Goal: Task Accomplishment & Management: Manage account settings

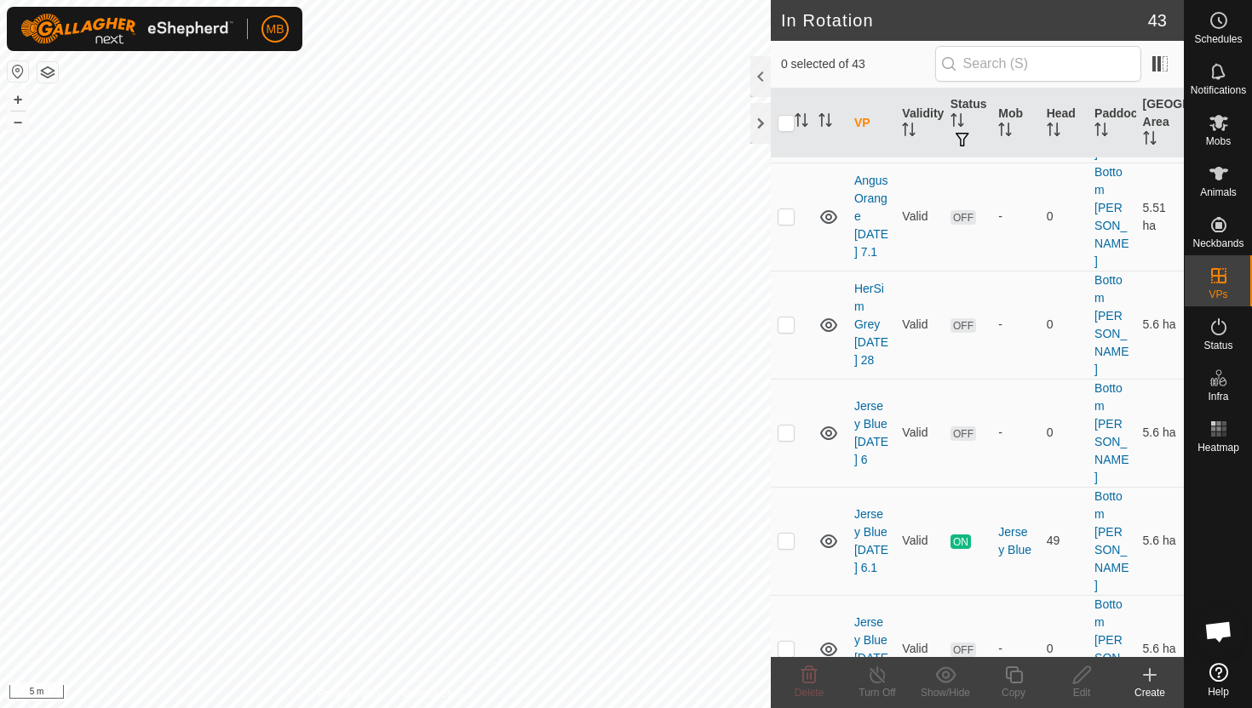
scroll to position [357, 0]
click at [787, 422] on p-checkbox at bounding box center [785, 429] width 17 height 14
checkbox input "true"
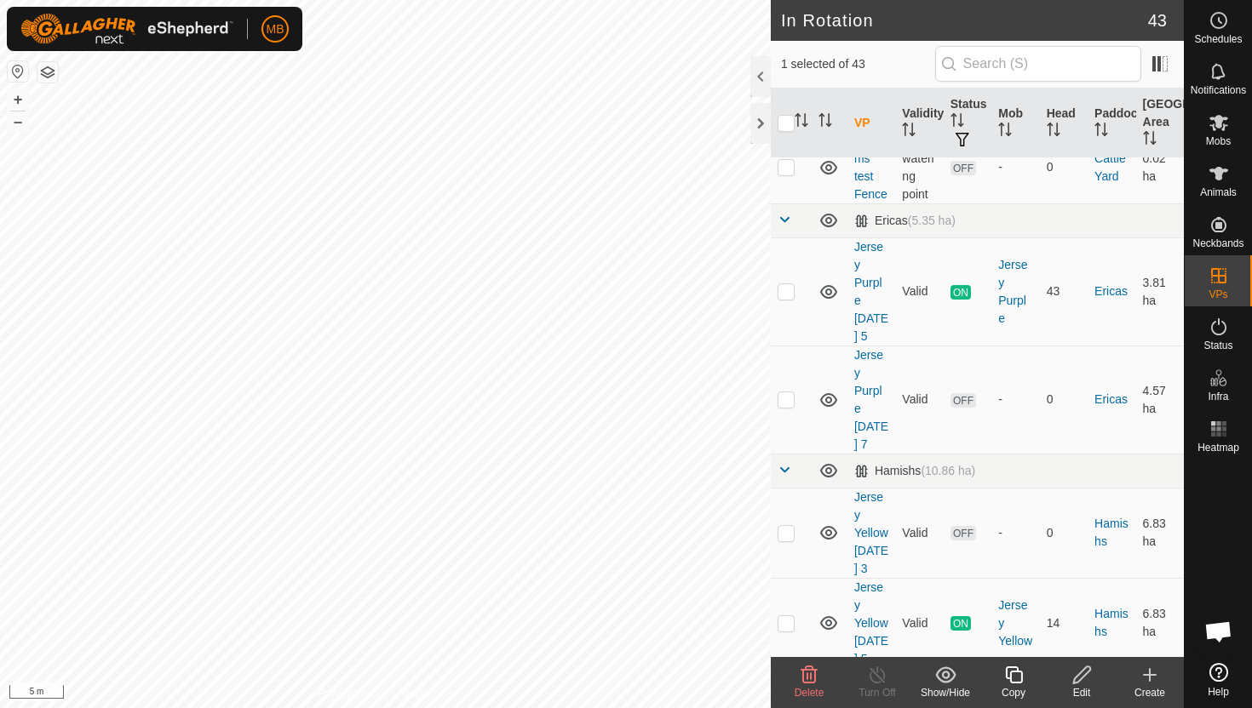
scroll to position [1069, 0]
click at [791, 525] on p-checkbox at bounding box center [785, 532] width 17 height 14
checkbox input "true"
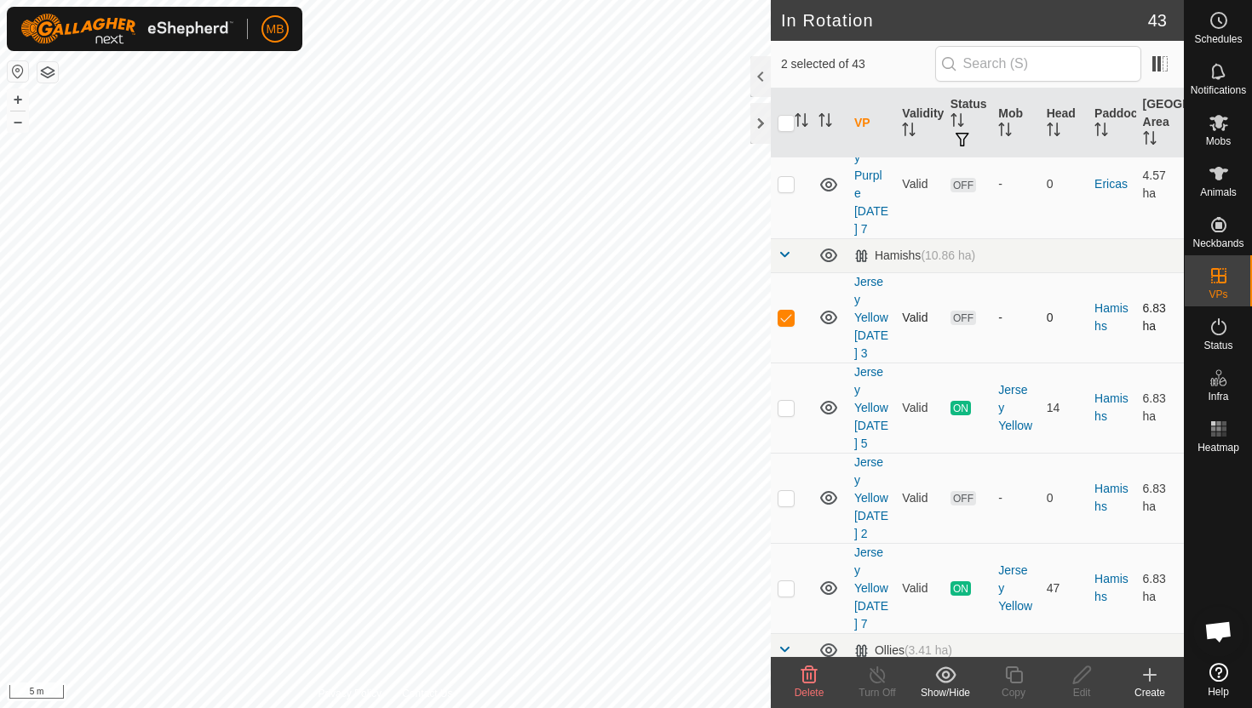
scroll to position [1287, 0]
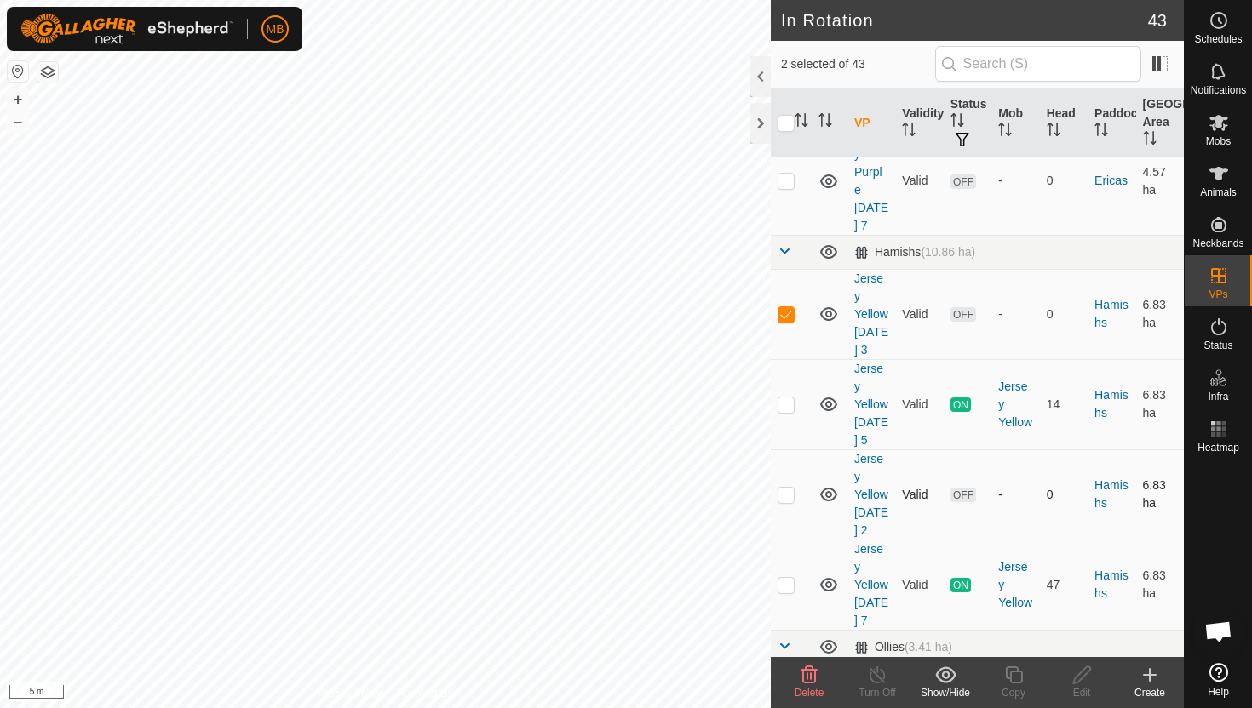
click at [791, 488] on p-checkbox at bounding box center [785, 495] width 17 height 14
checkbox input "true"
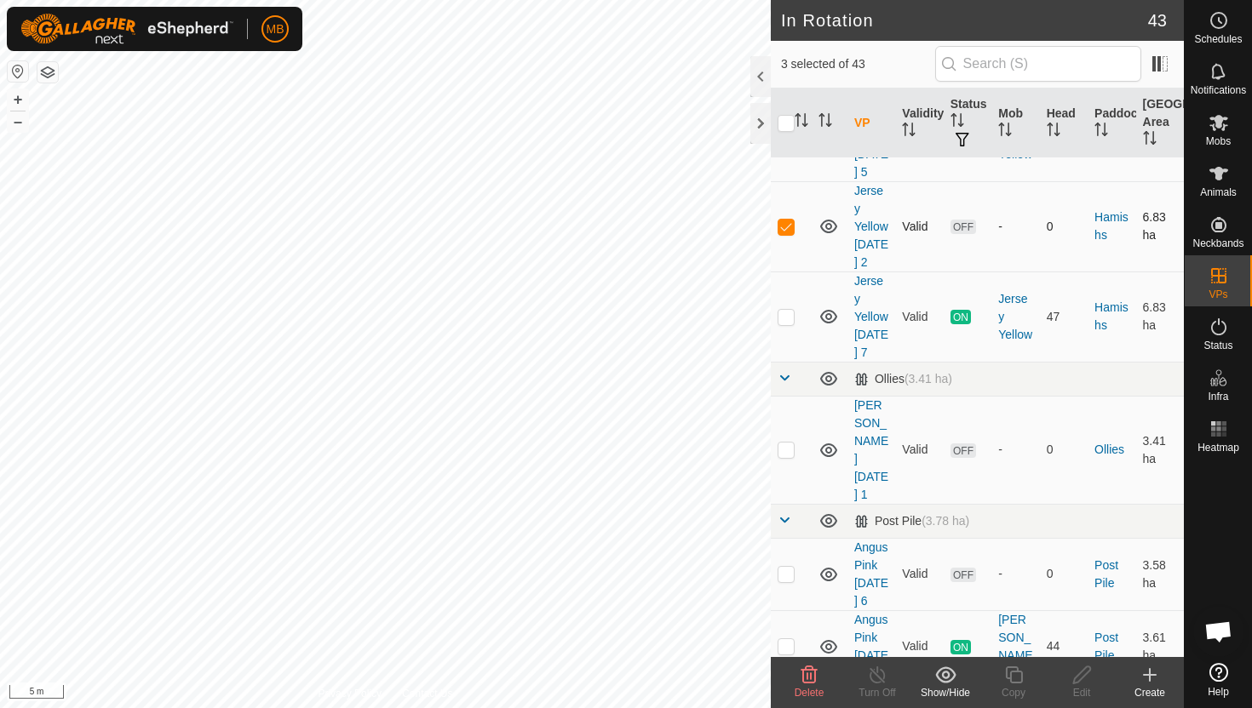
scroll to position [1556, 0]
click at [788, 566] on p-checkbox at bounding box center [785, 573] width 17 height 14
checkbox input "true"
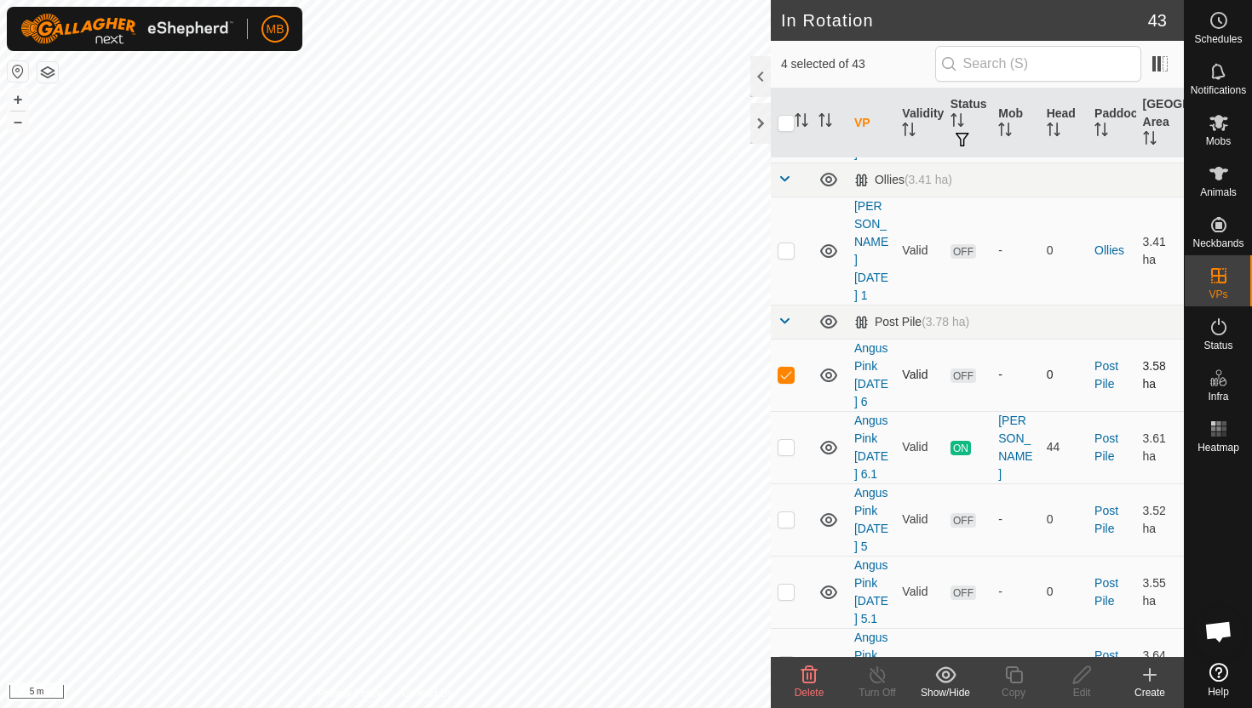
scroll to position [1756, 0]
click at [786, 511] on p-checkbox at bounding box center [785, 518] width 17 height 14
checkbox input "true"
click at [789, 583] on p-checkbox at bounding box center [785, 590] width 17 height 14
checkbox input "true"
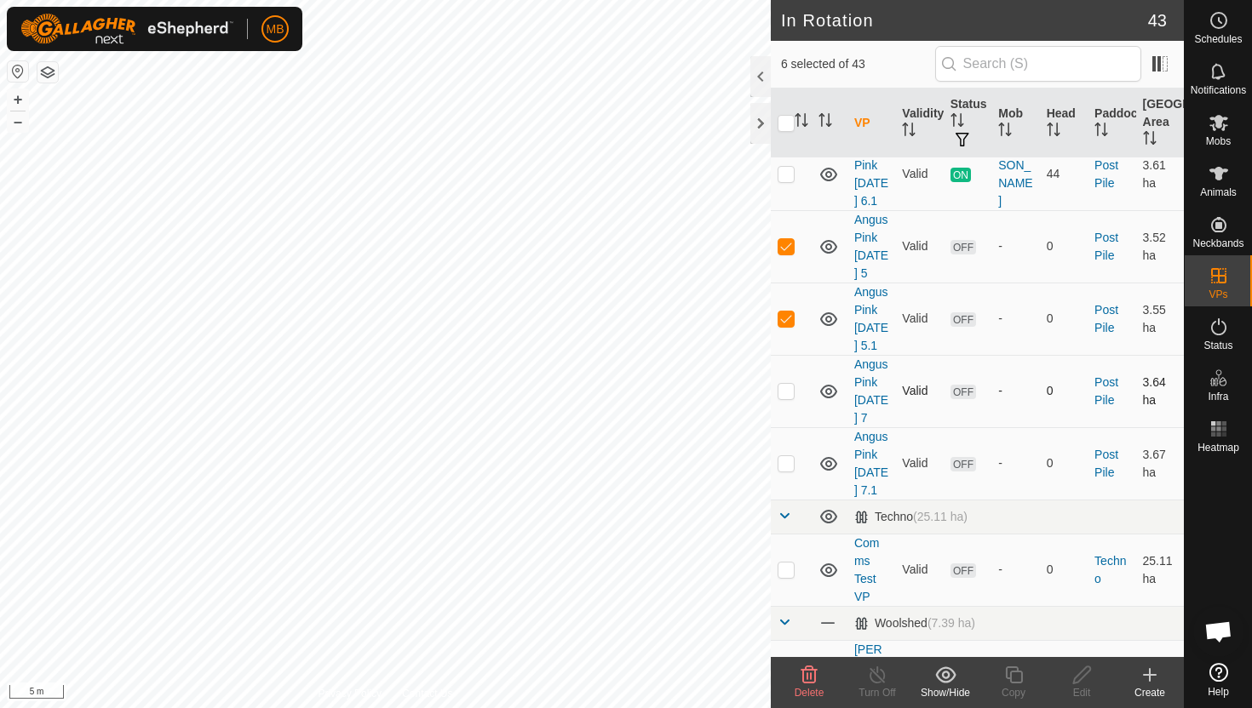
scroll to position [2032, 0]
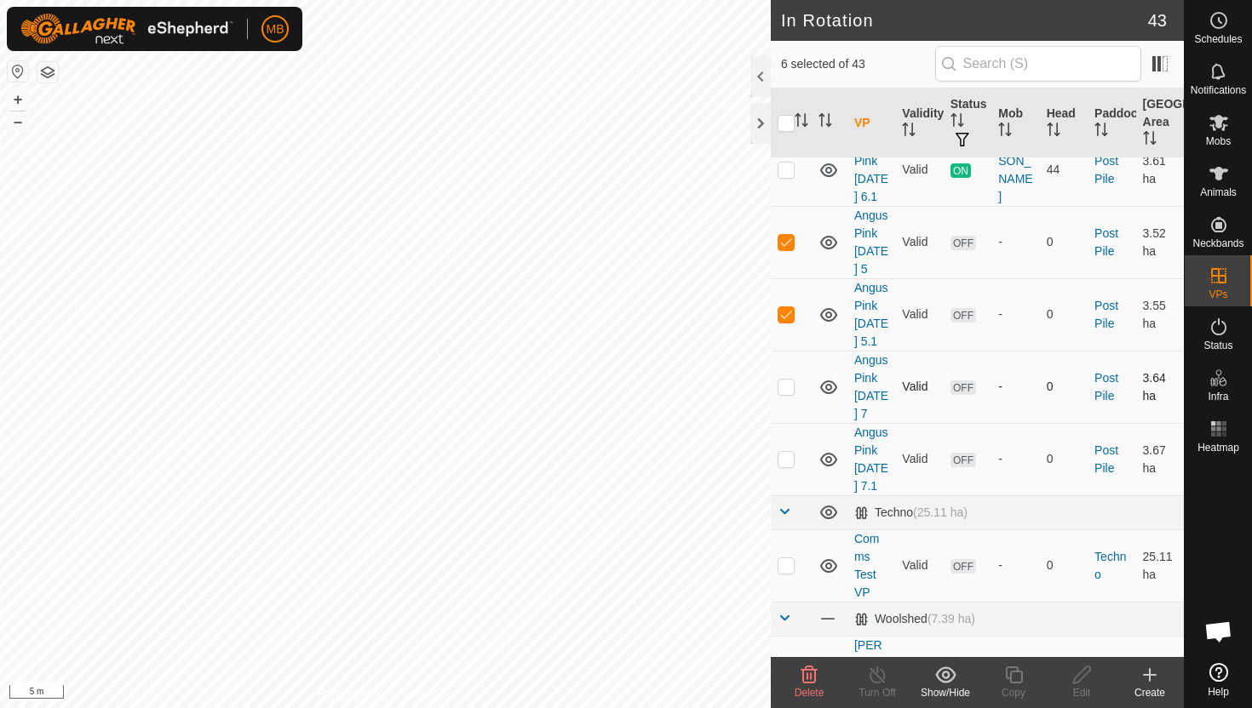
click at [792, 683] on p-checkbox at bounding box center [785, 690] width 17 height 14
checkbox input "true"
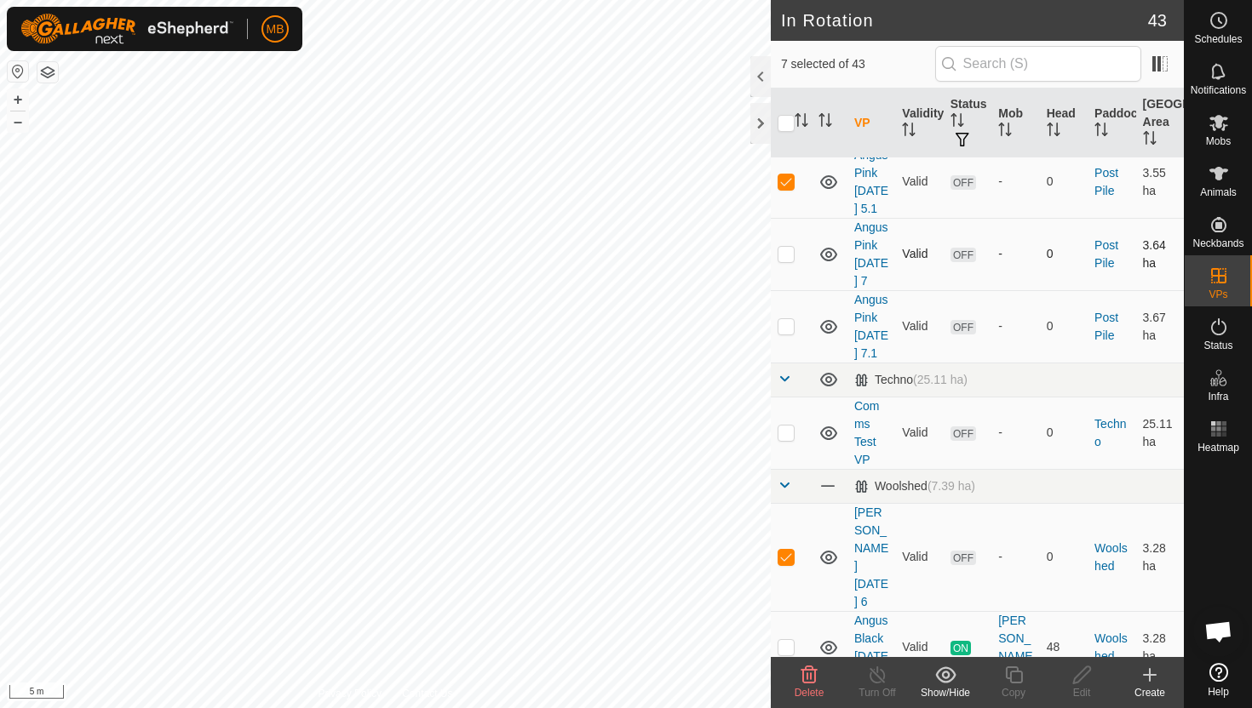
scroll to position [2167, 0]
click at [789, 708] on p-checkbox at bounding box center [785, 717] width 17 height 14
checkbox input "true"
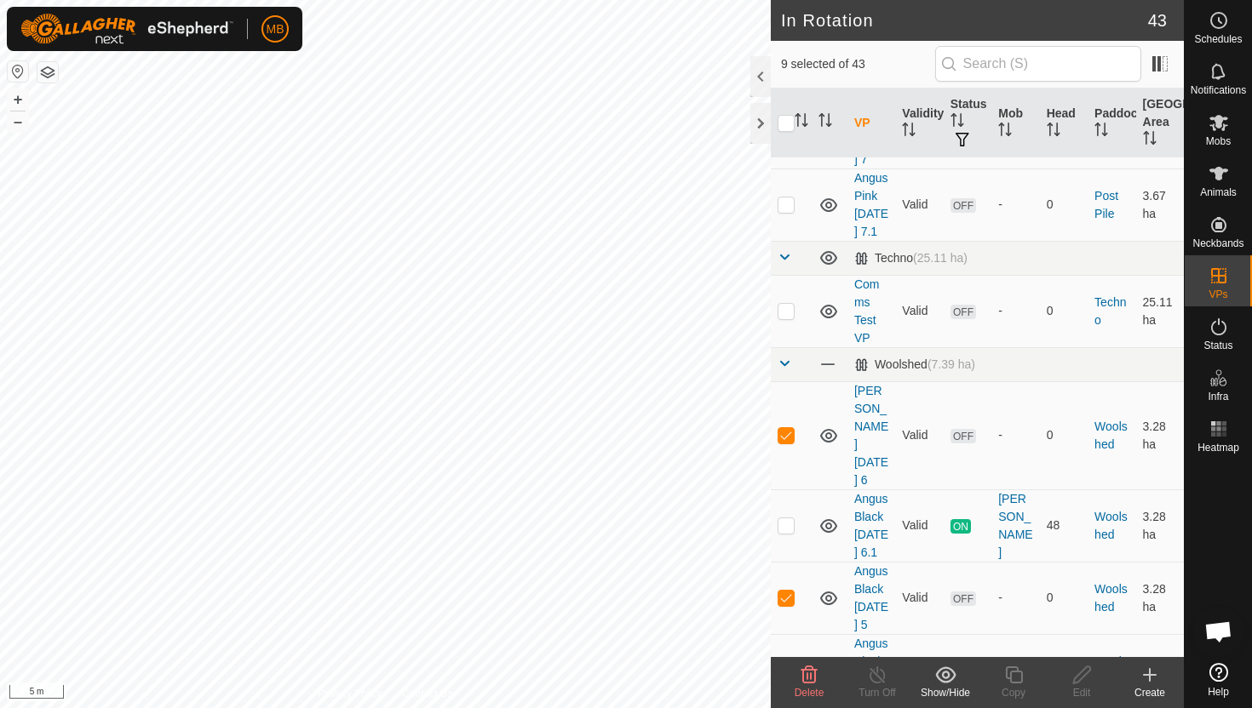
scroll to position [2289, 0]
checkbox input "true"
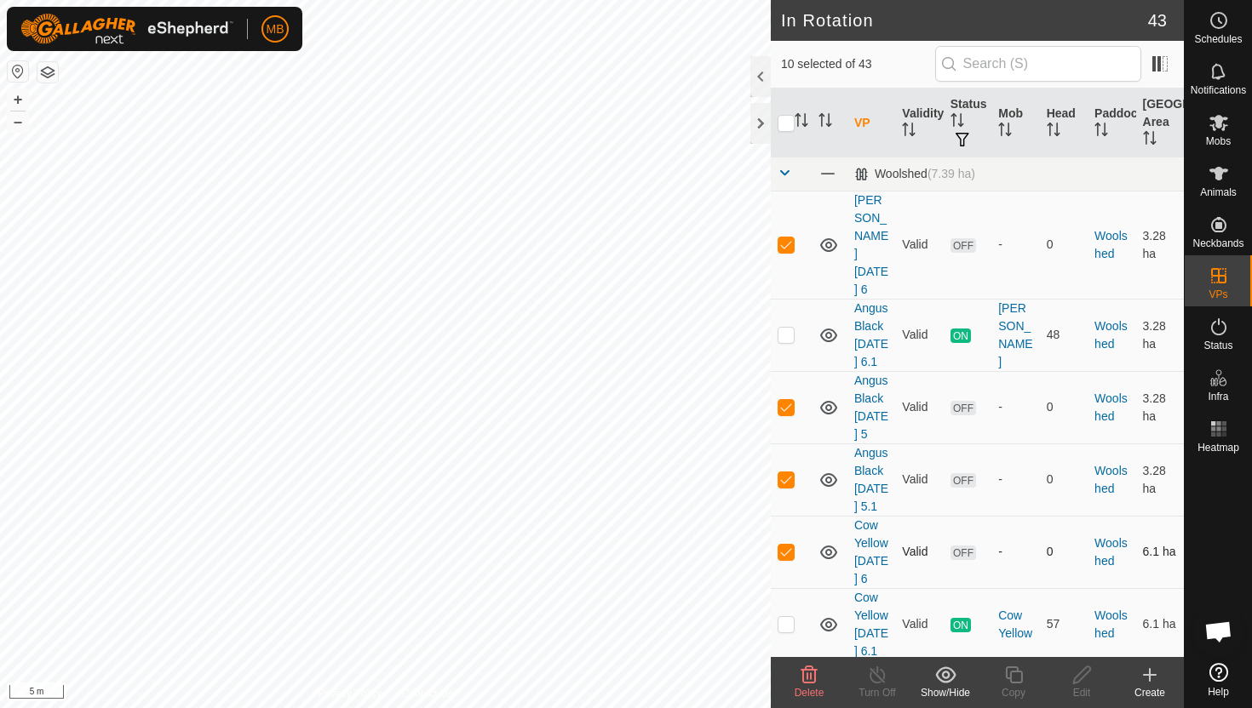
scroll to position [2482, 0]
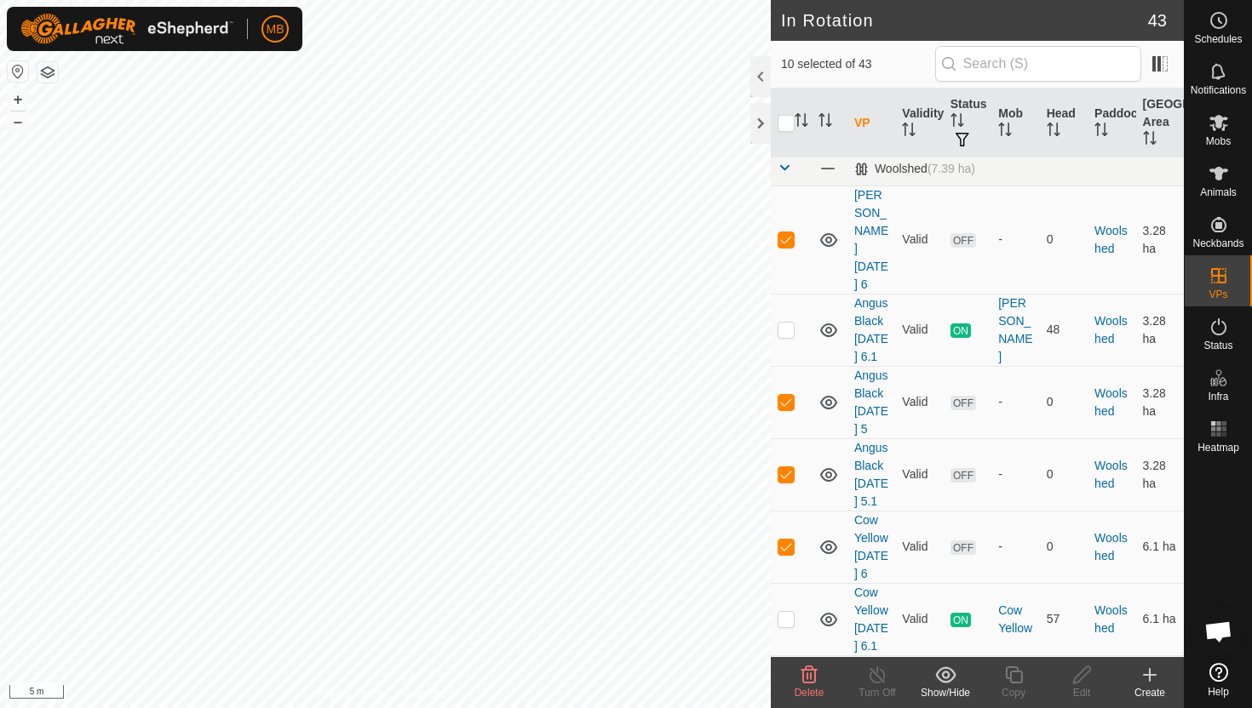
click at [789, 685] on p-checkbox at bounding box center [785, 692] width 17 height 14
checkbox input "true"
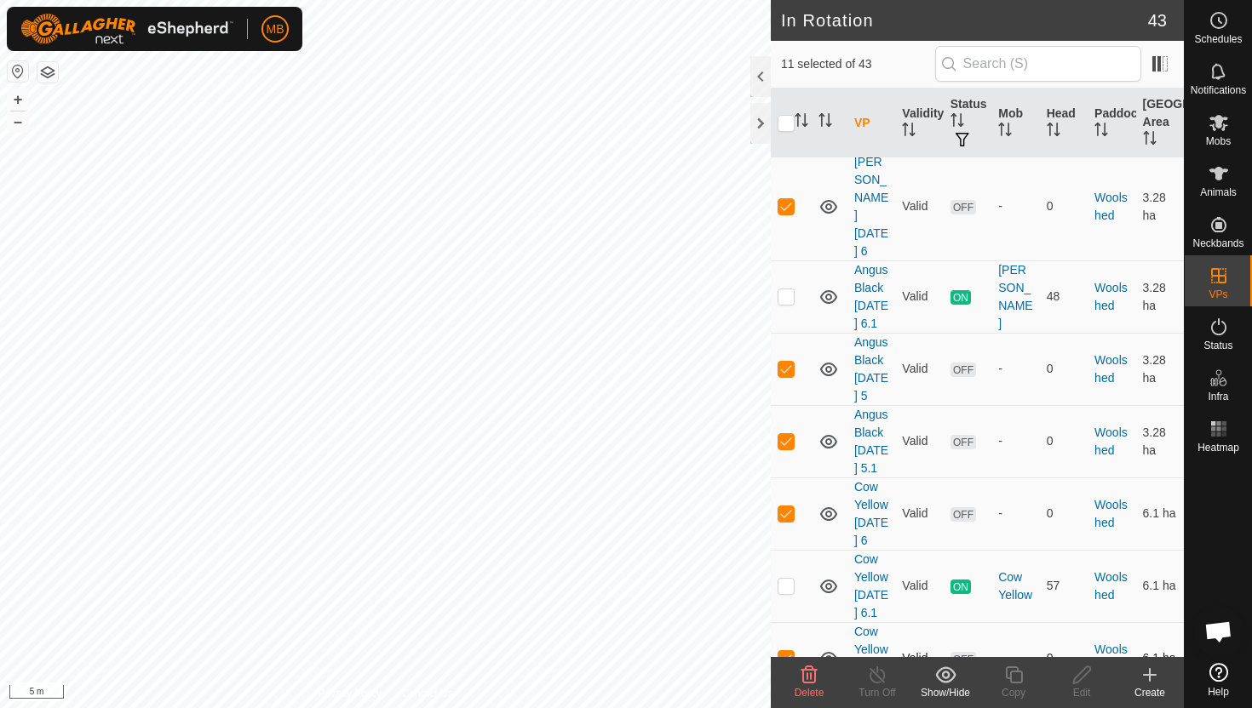
scroll to position [2527, 0]
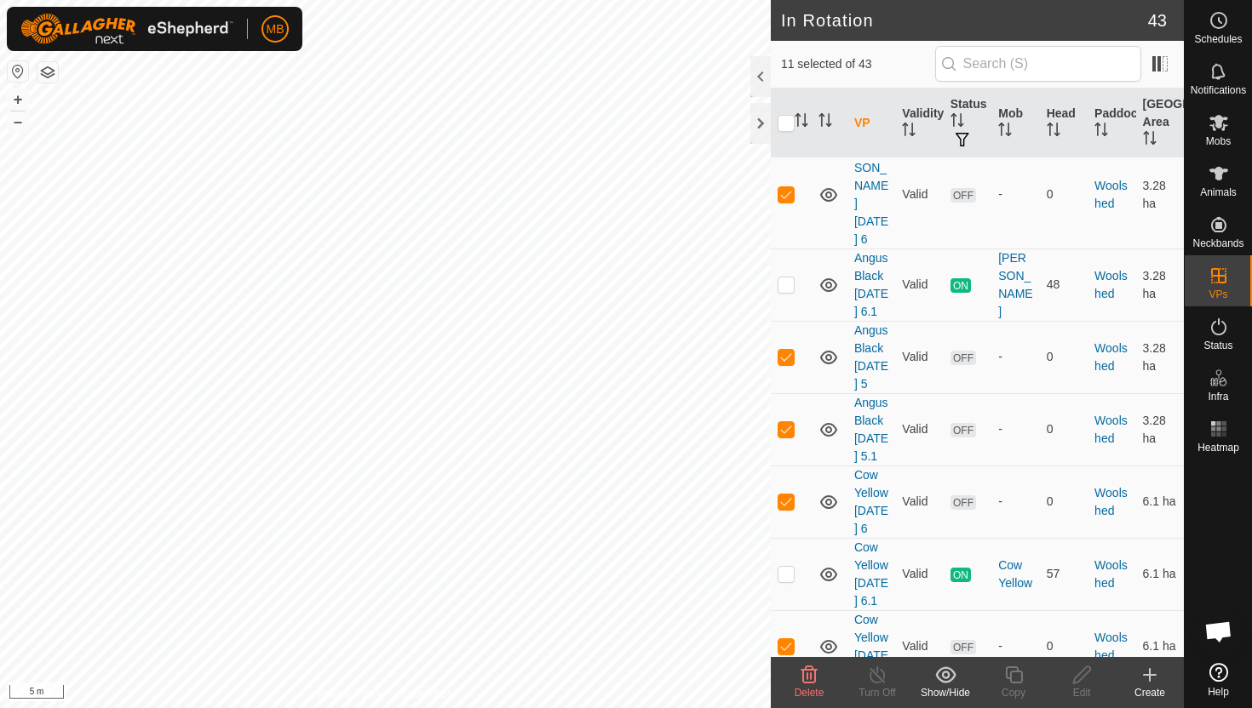
click at [785, 683] on td at bounding box center [791, 719] width 41 height 72
checkbox input "true"
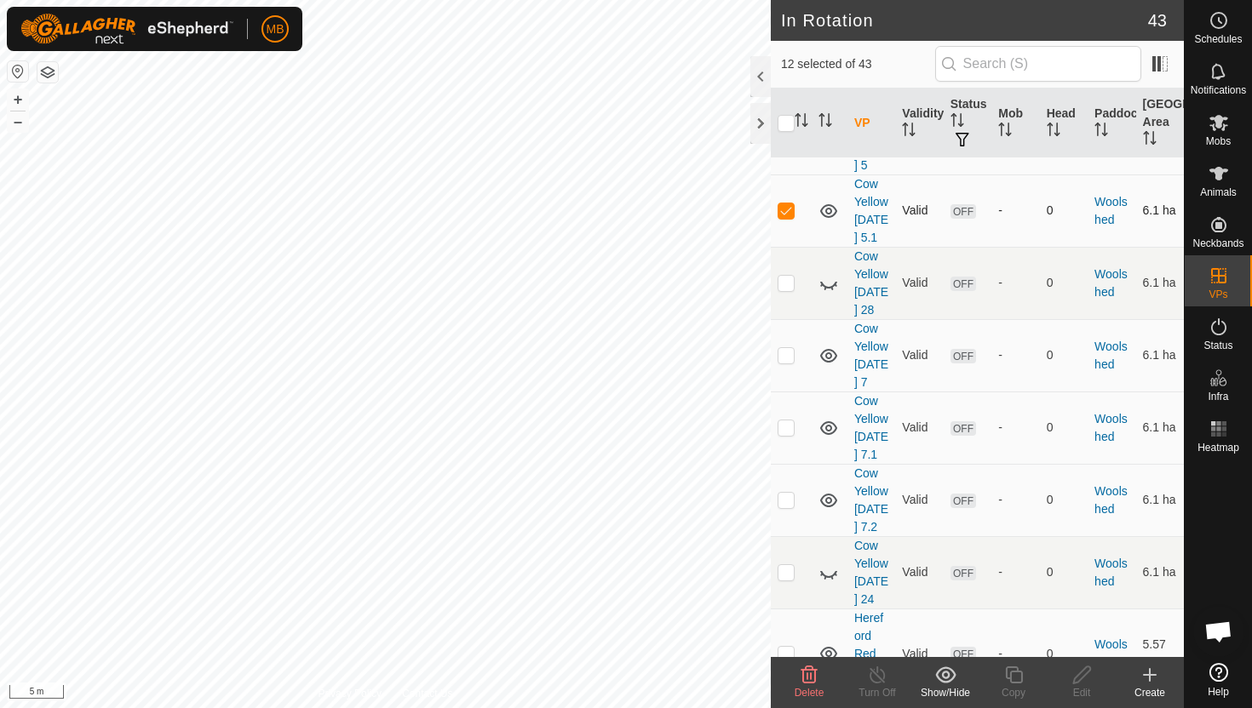
scroll to position [3037, 0]
click at [787, 646] on p-checkbox at bounding box center [785, 653] width 17 height 14
checkbox input "true"
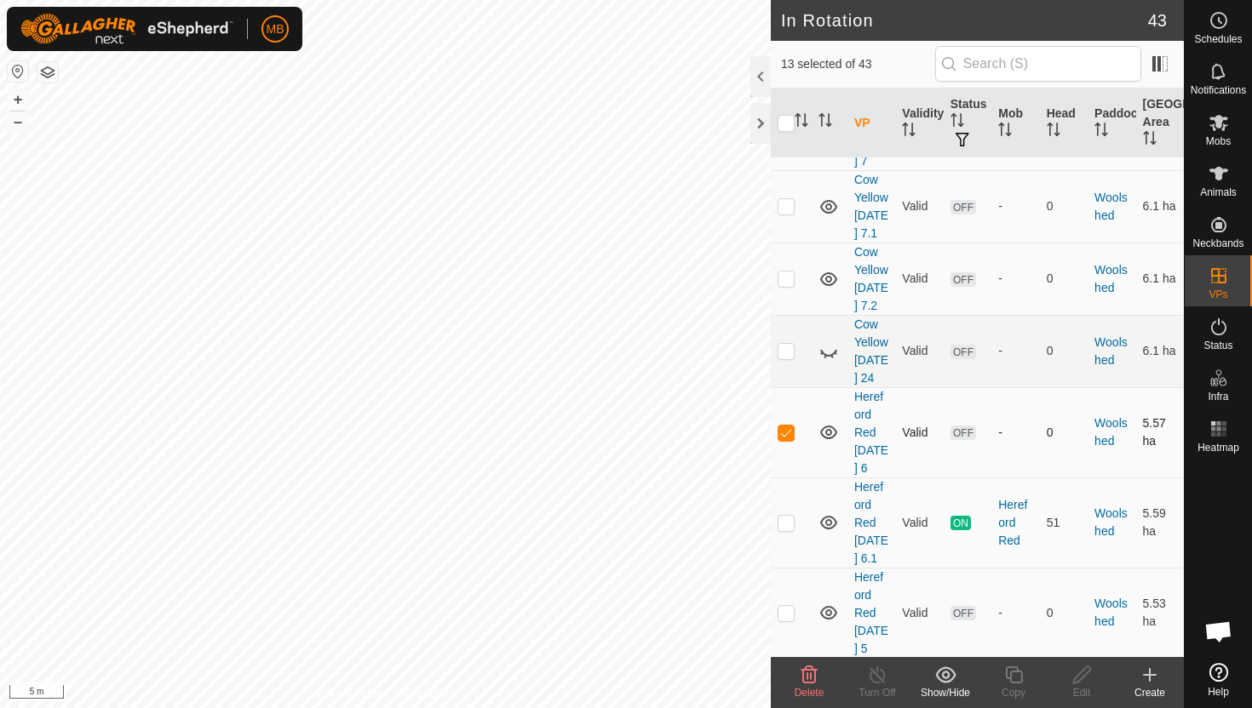
scroll to position [3278, 0]
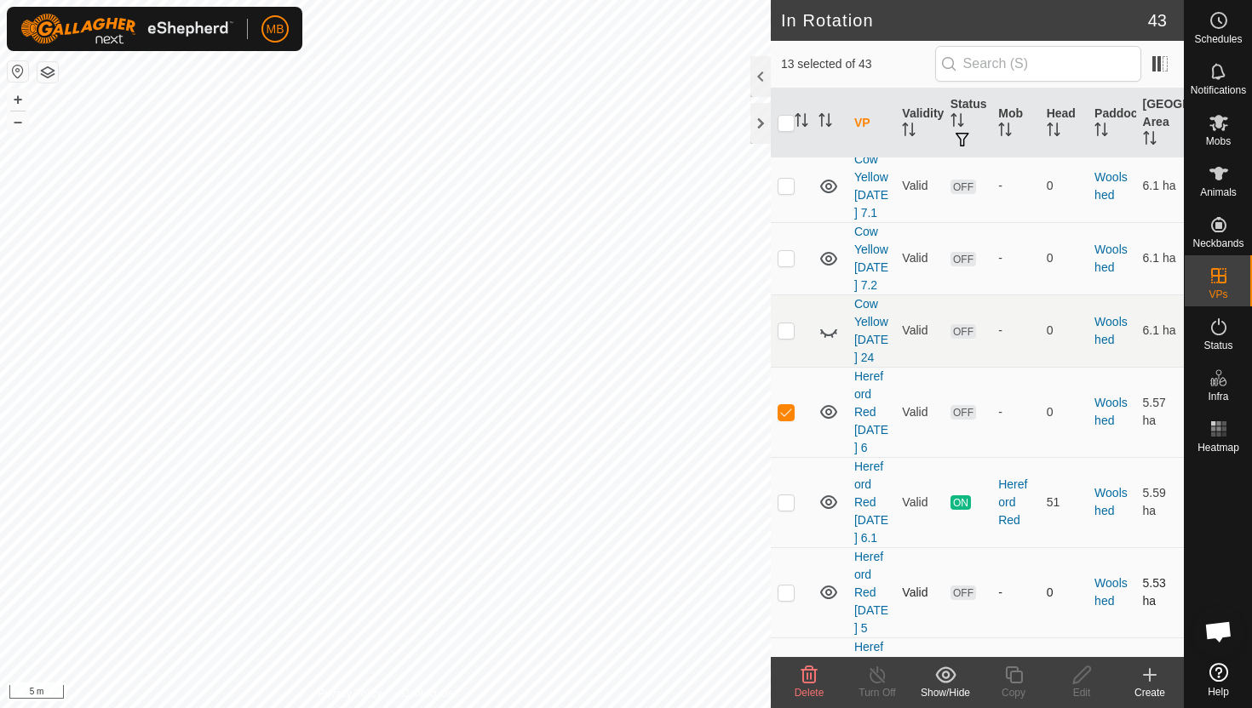
click at [788, 586] on p-checkbox at bounding box center [785, 593] width 17 height 14
checkbox input "true"
click at [794, 638] on td at bounding box center [791, 683] width 41 height 90
checkbox input "true"
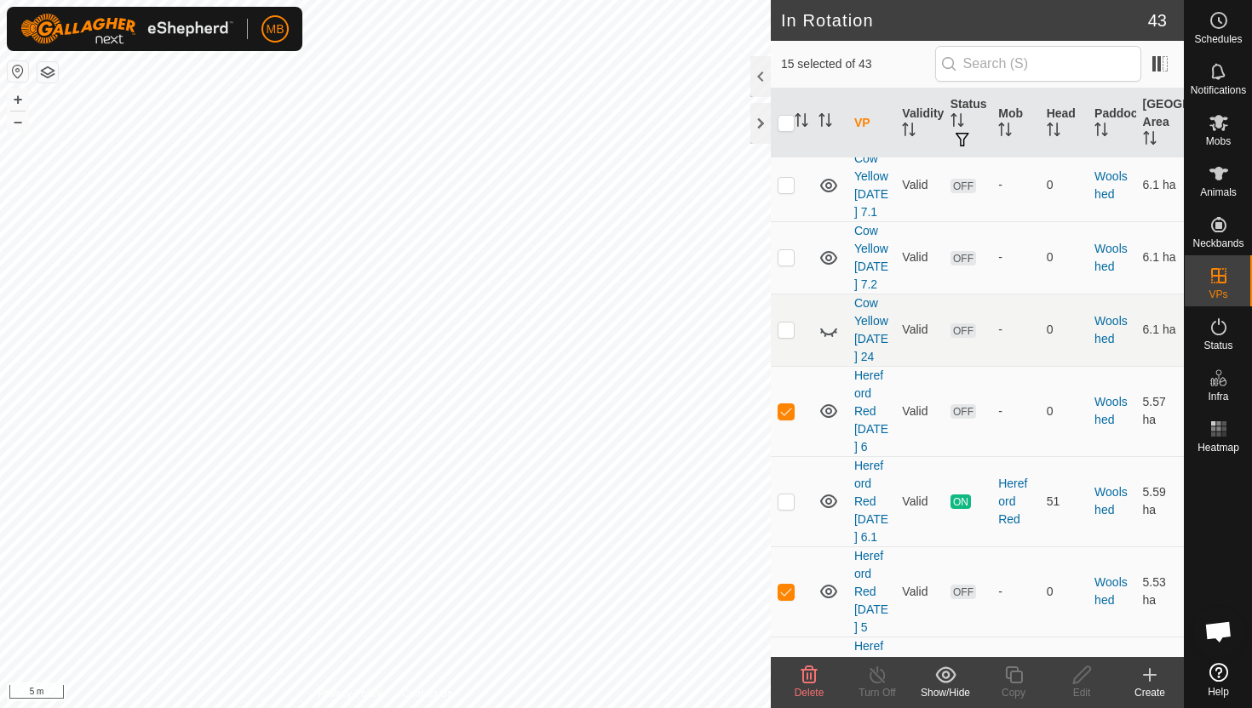
click at [812, 674] on icon at bounding box center [809, 675] width 20 height 20
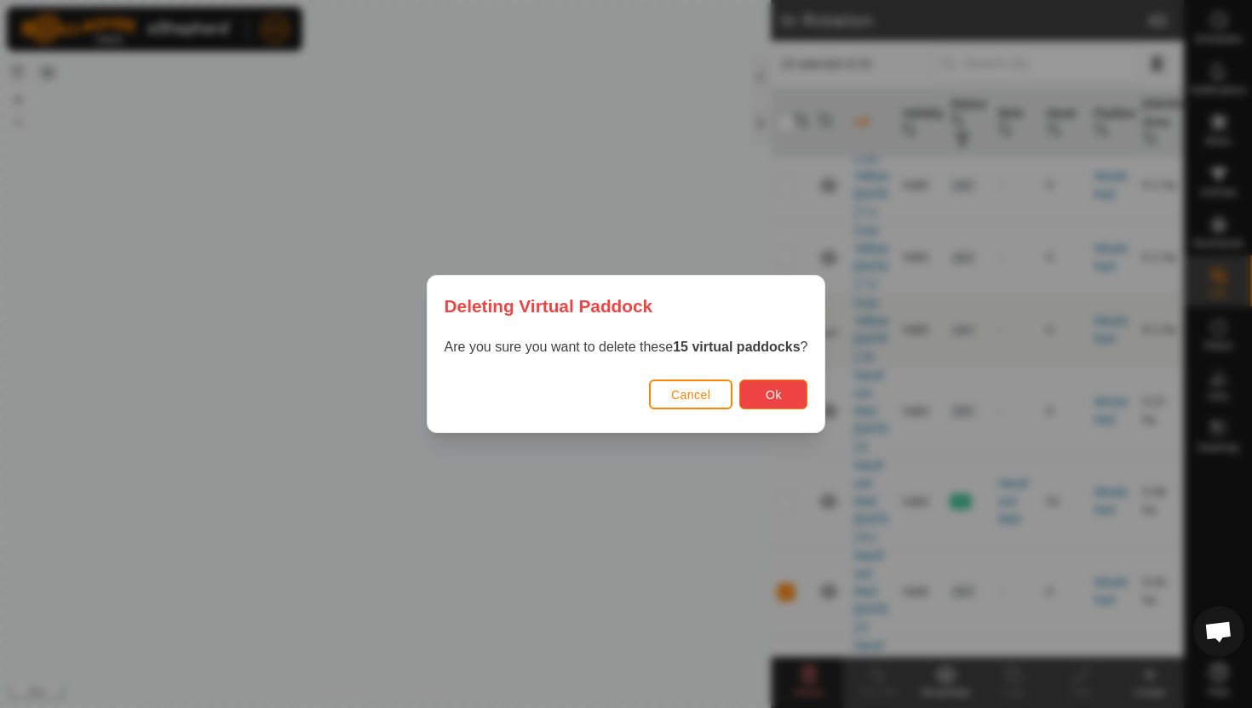
click at [786, 402] on button "Ok" at bounding box center [773, 395] width 68 height 30
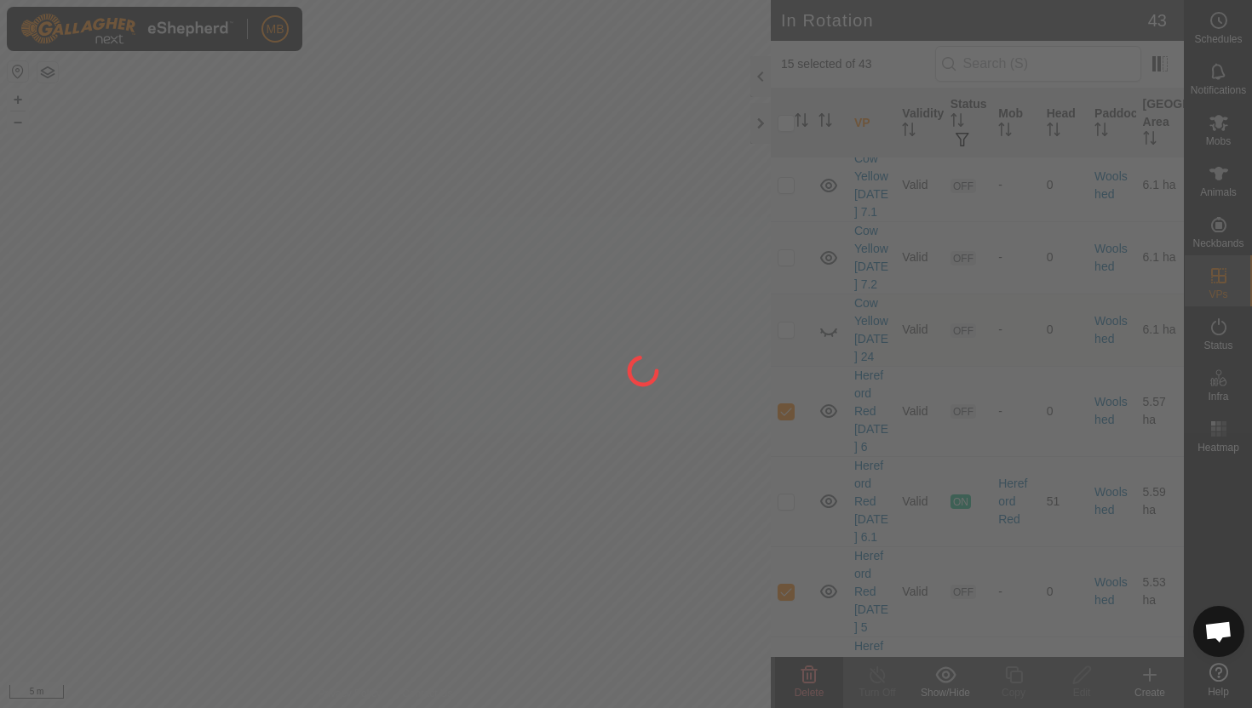
checkbox input "false"
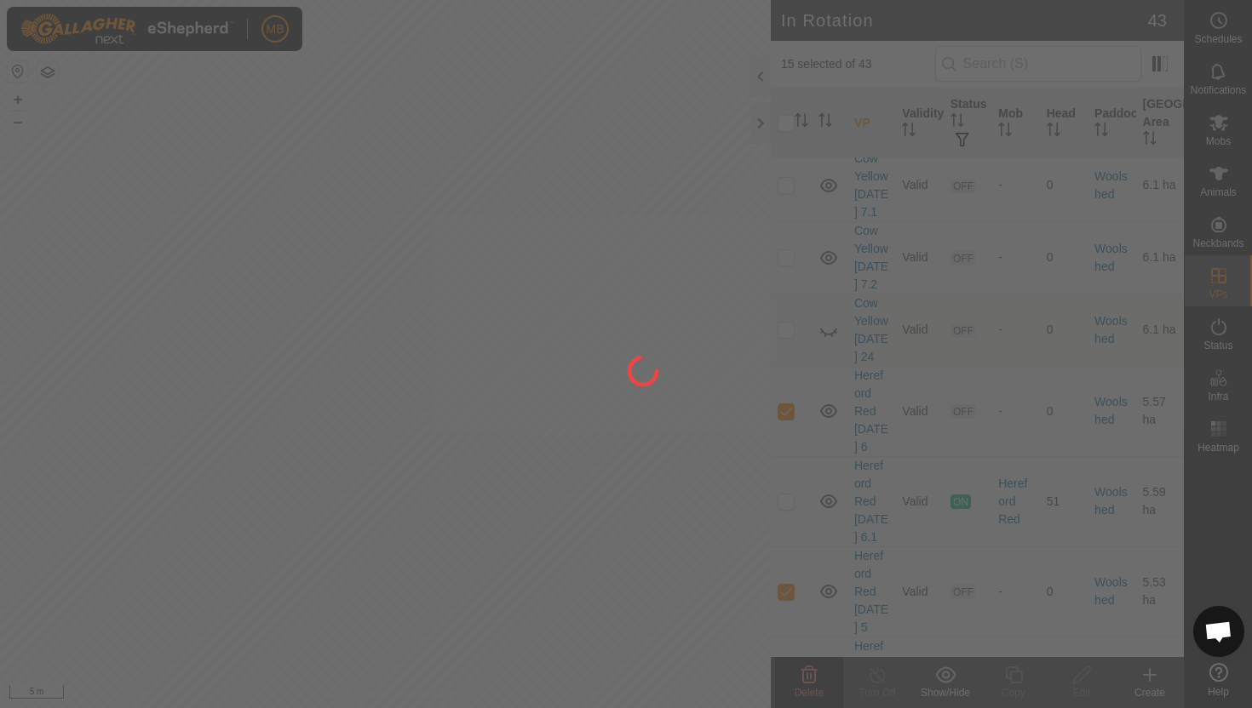
checkbox input "false"
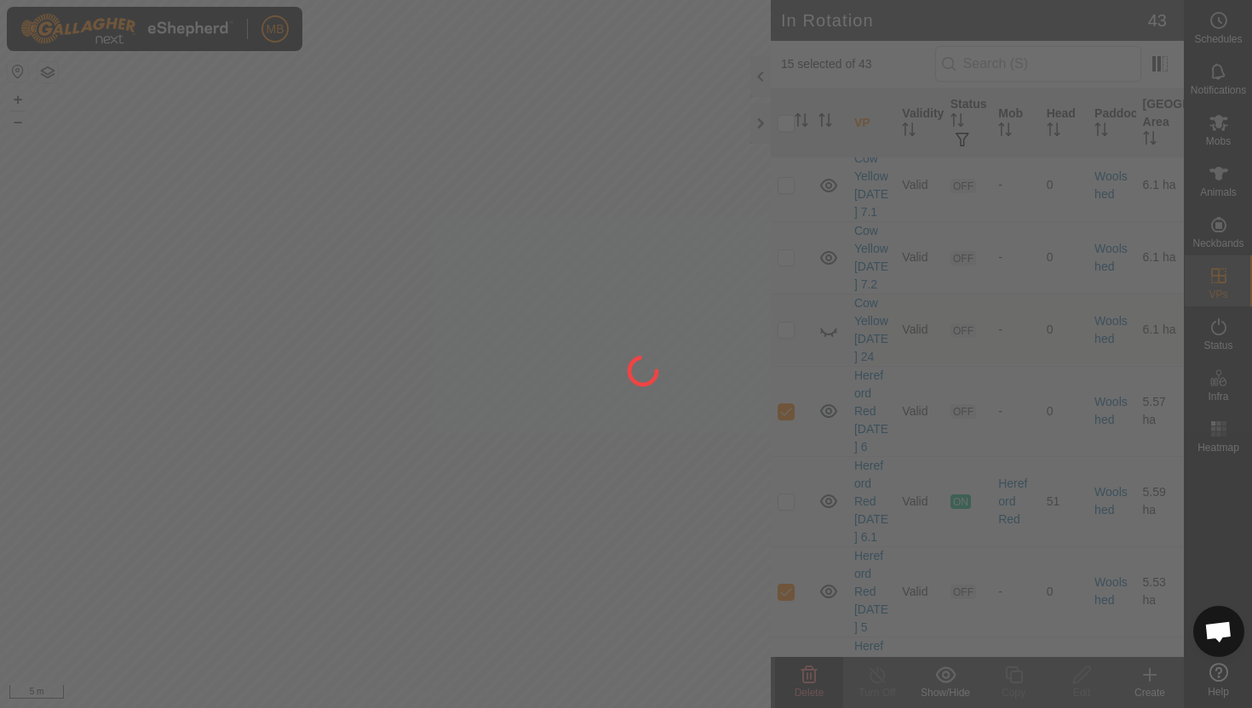
checkbox input "false"
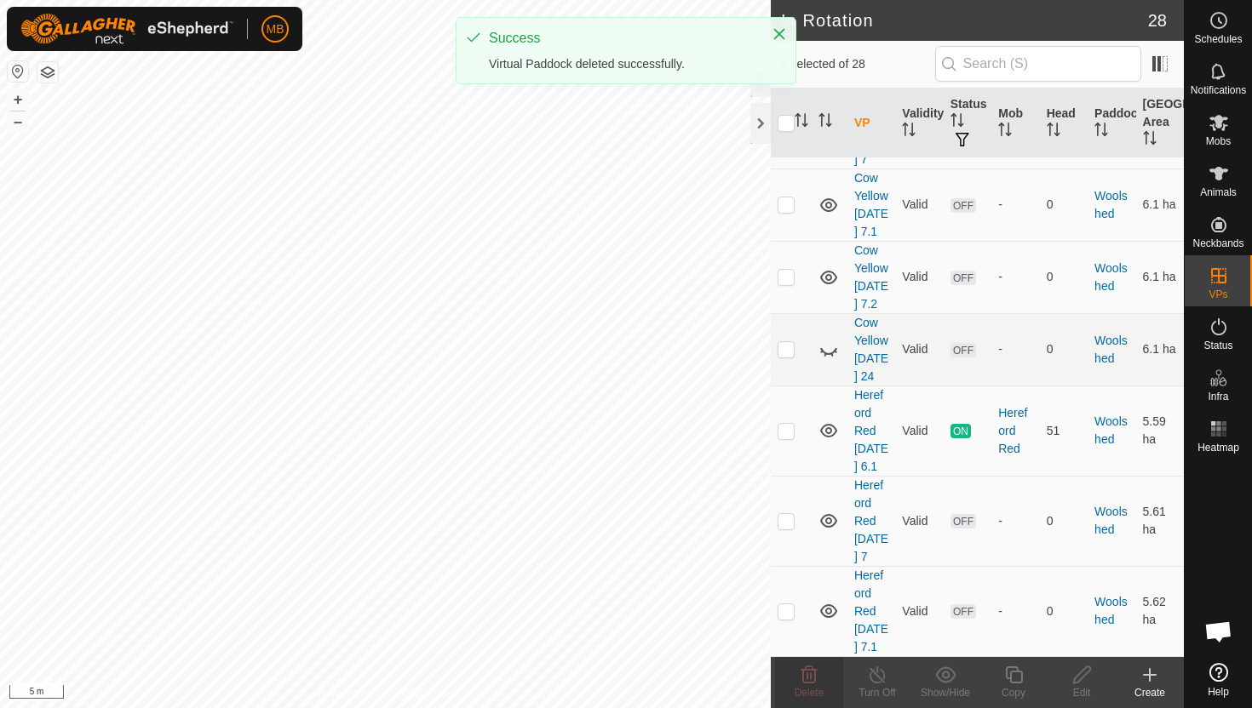
scroll to position [0, 0]
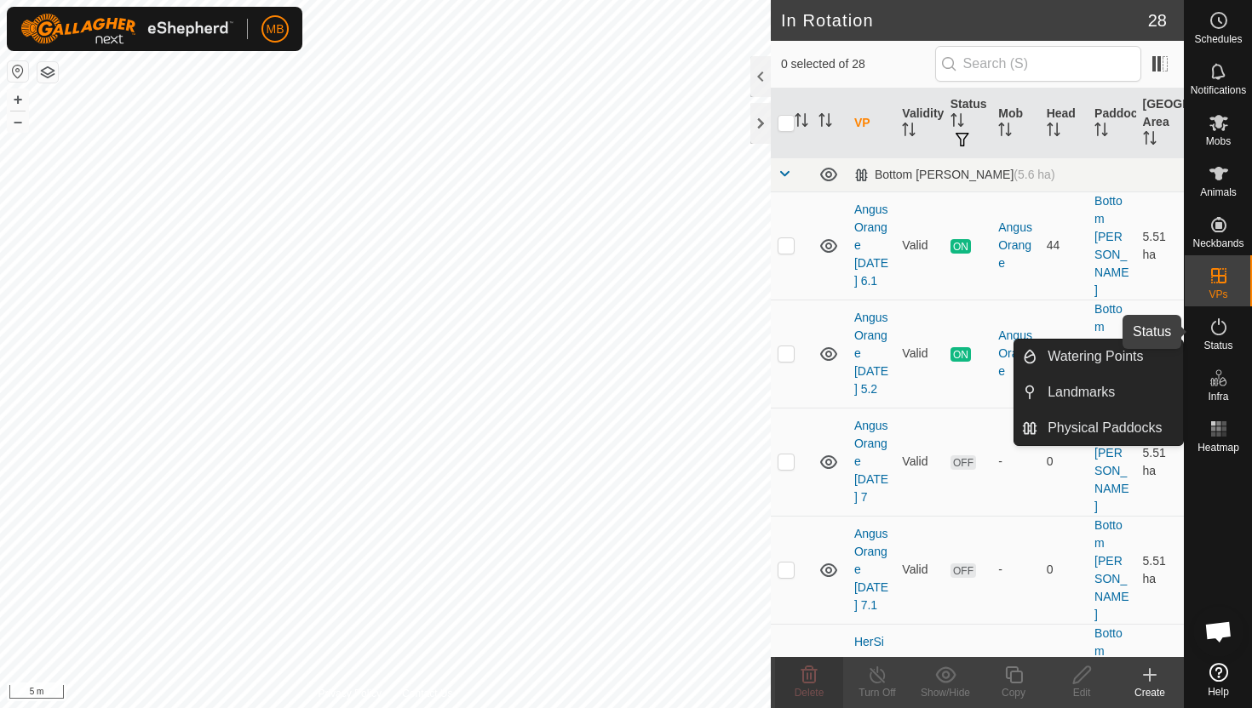
click at [1217, 327] on icon at bounding box center [1218, 327] width 20 height 20
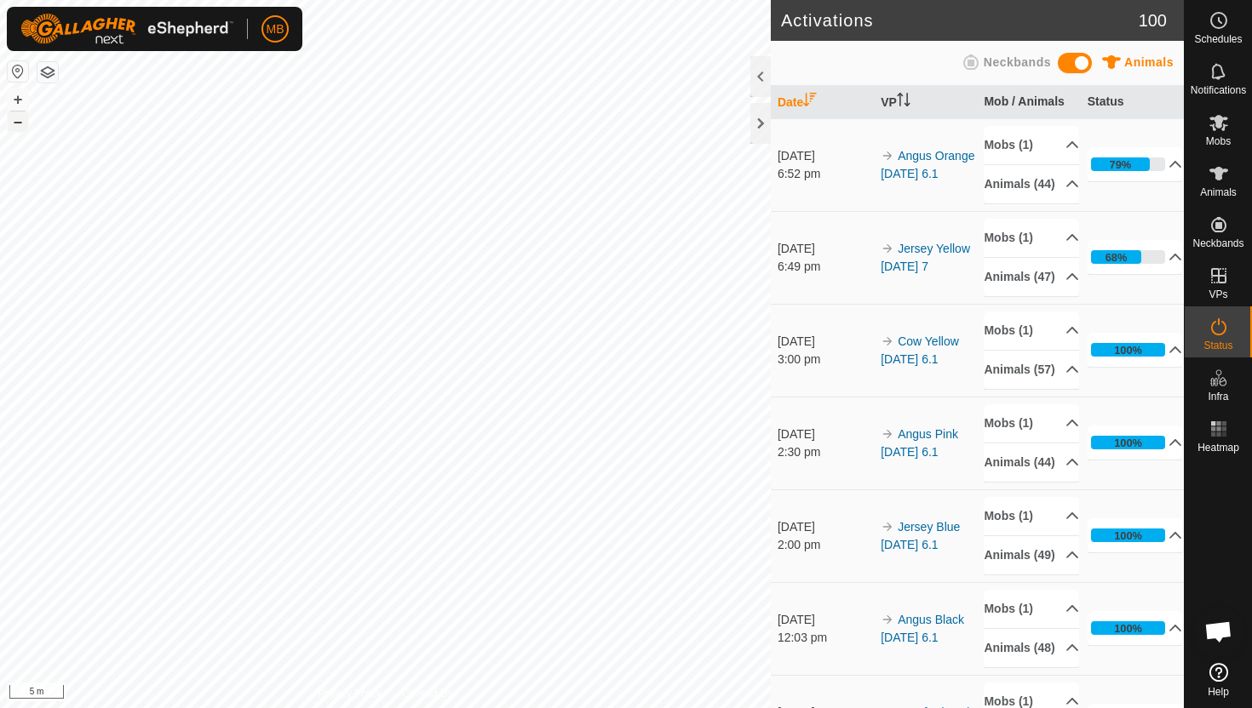
click at [20, 123] on button "–" at bounding box center [18, 122] width 20 height 20
click at [1220, 175] on icon at bounding box center [1218, 174] width 19 height 14
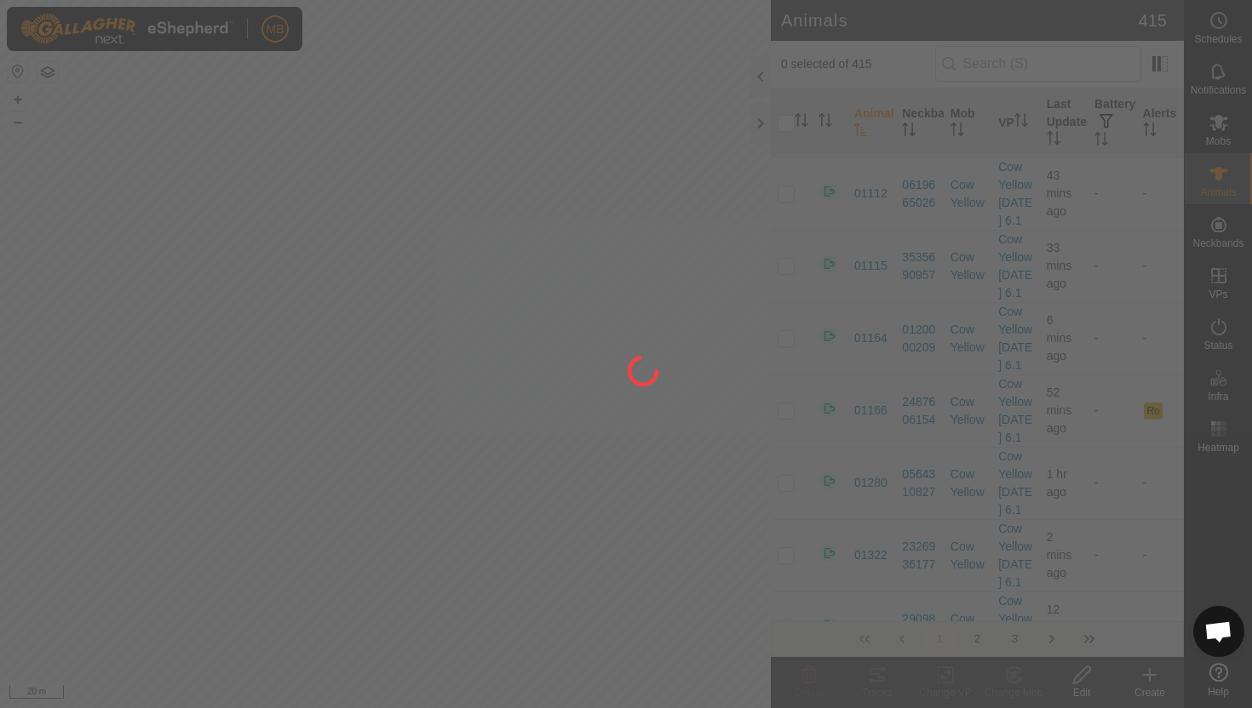
click at [762, 84] on div at bounding box center [626, 354] width 1252 height 708
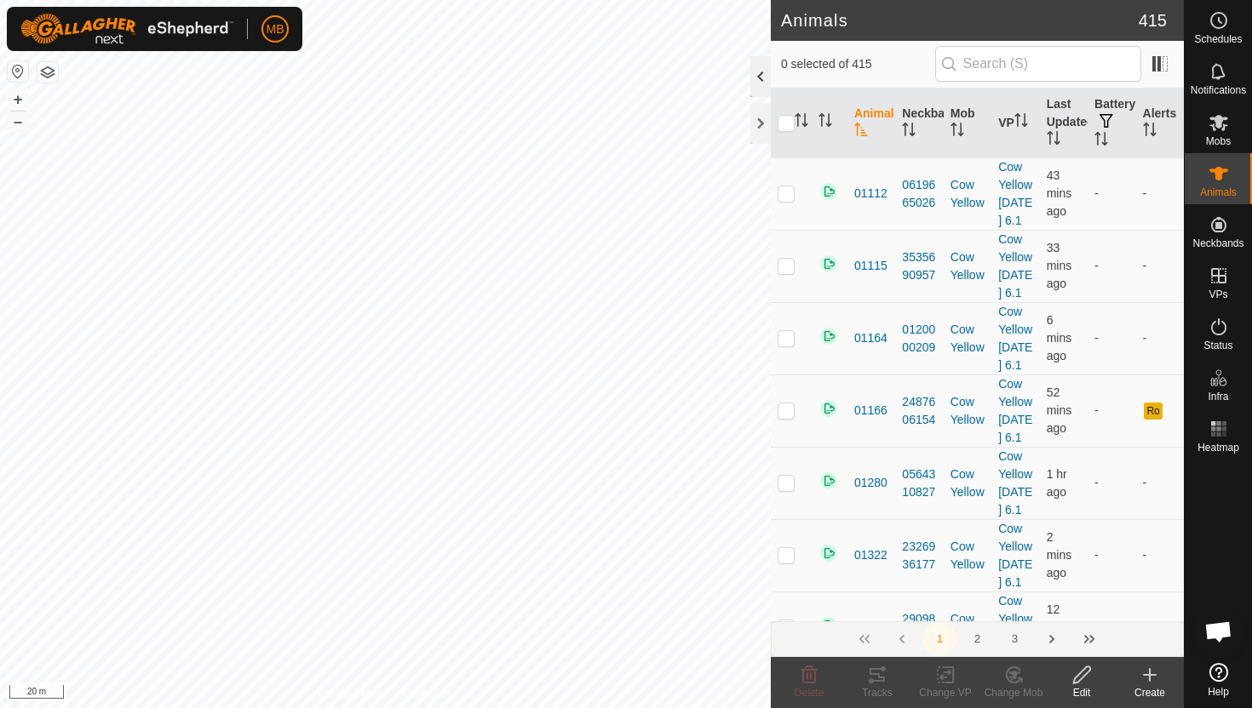
click at [754, 89] on div at bounding box center [760, 76] width 20 height 41
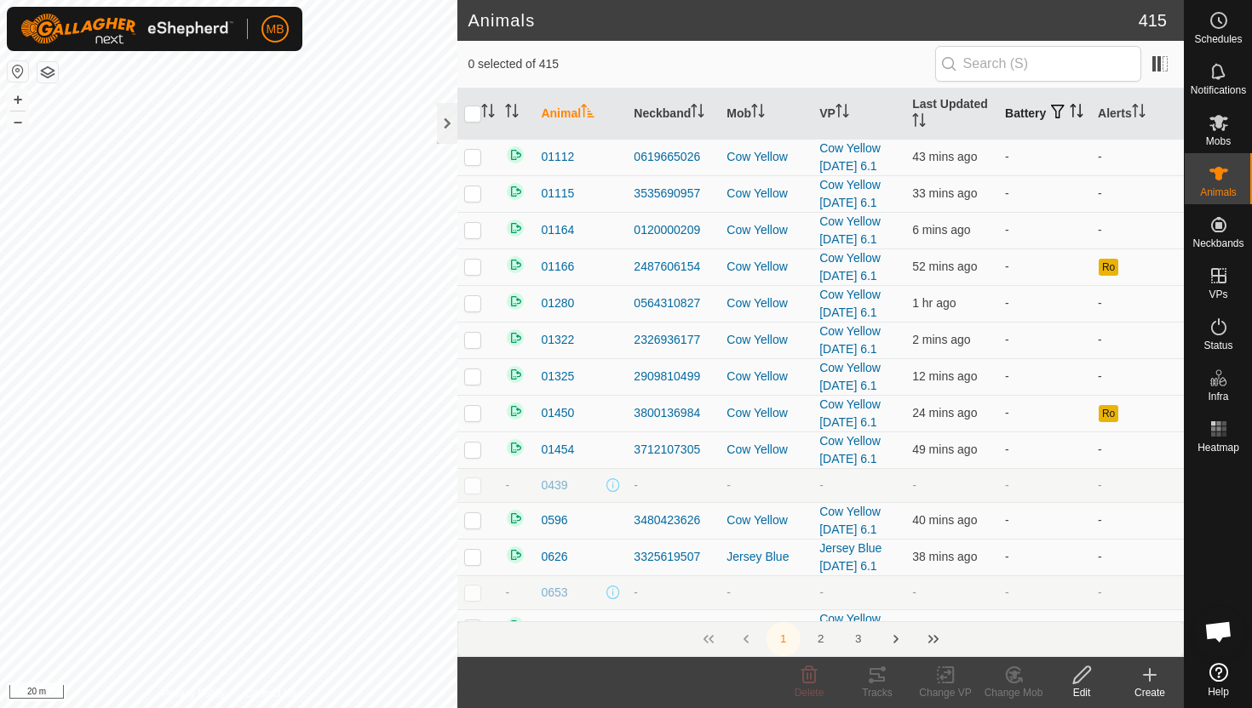
click at [1080, 114] on icon "Activate to sort" at bounding box center [1081, 111] width 2 height 14
click at [1070, 114] on icon "Activate to sort" at bounding box center [1077, 111] width 14 height 14
